Goal: Information Seeking & Learning: Find specific fact

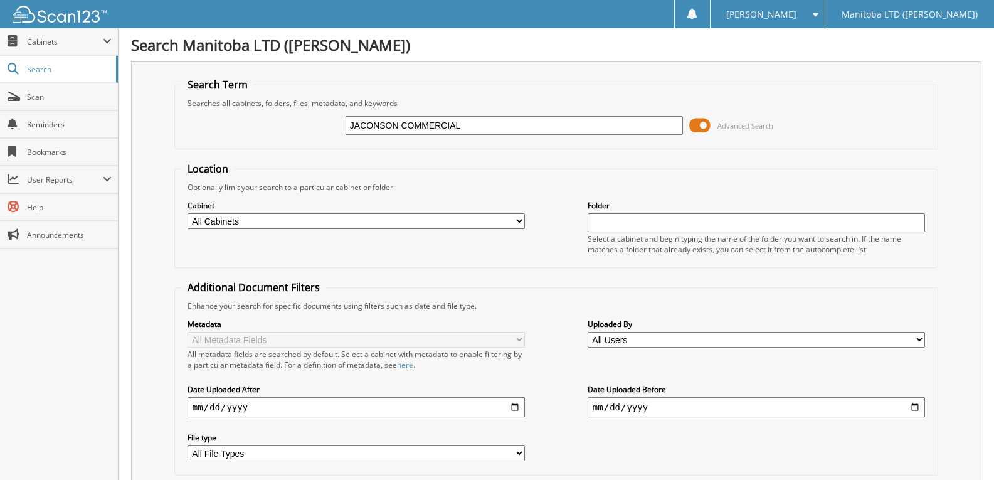
type input "JACONSON COMMERCIAL"
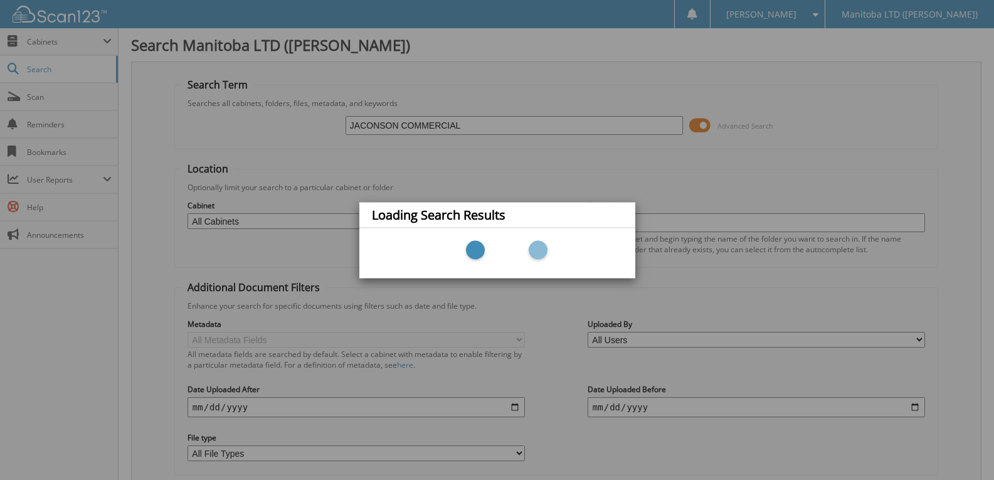
click at [378, 124] on div "Loading Search Results" at bounding box center [497, 240] width 994 height 480
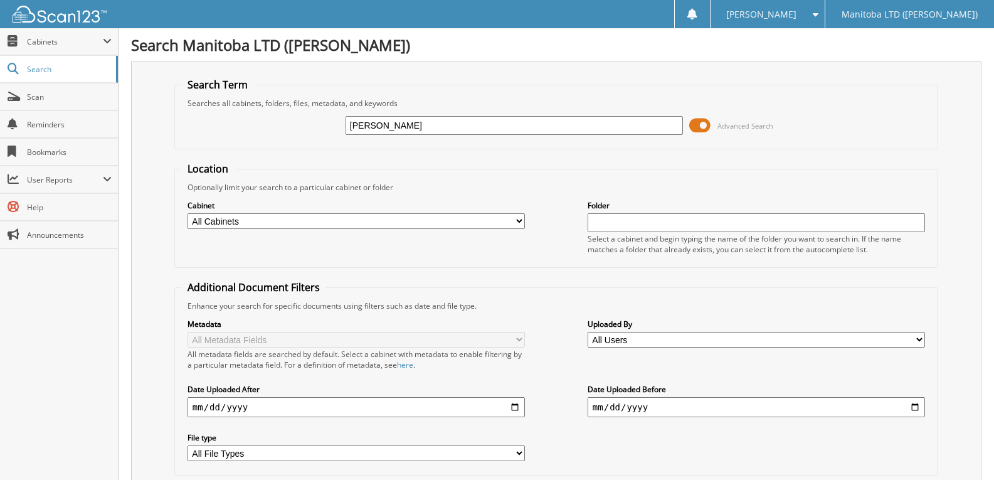
type input "JACOBSON COMMERCIAL"
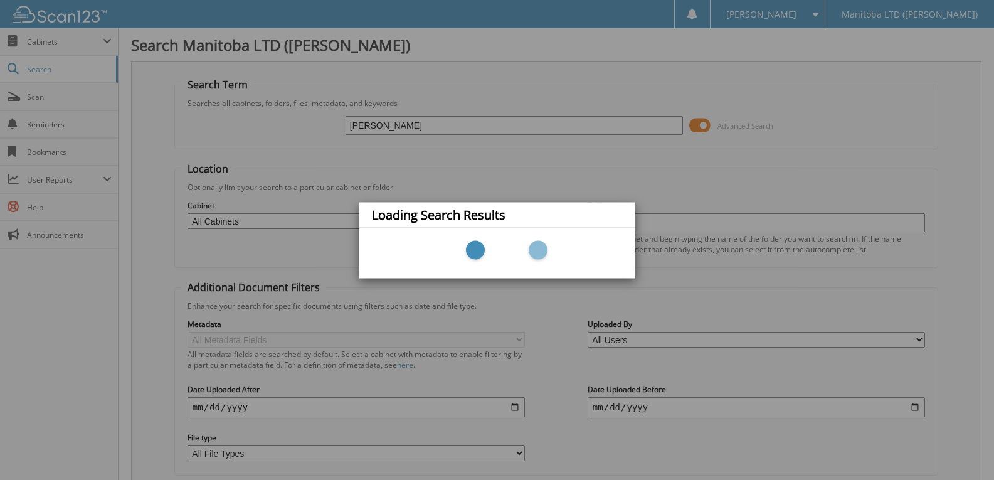
type input "[PERSON_NAME]"
click at [431, 125] on div "Loading Search Results" at bounding box center [497, 240] width 994 height 480
